Goal: Go to known website: Go to known website

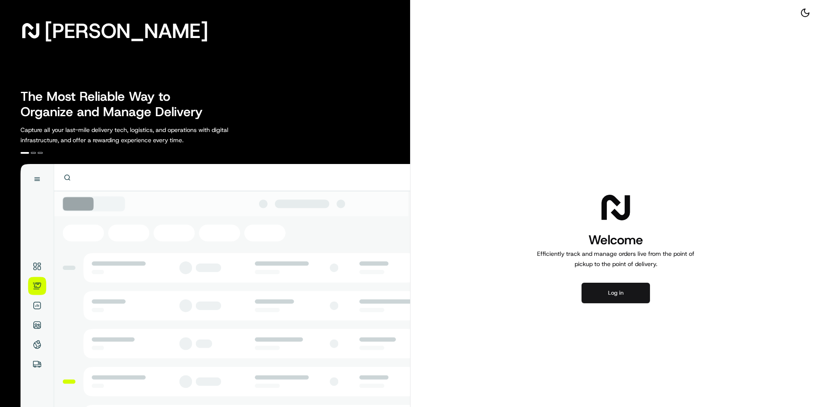
click at [629, 287] on button "Log in" at bounding box center [615, 293] width 68 height 21
